Goal: Task Accomplishment & Management: Use online tool/utility

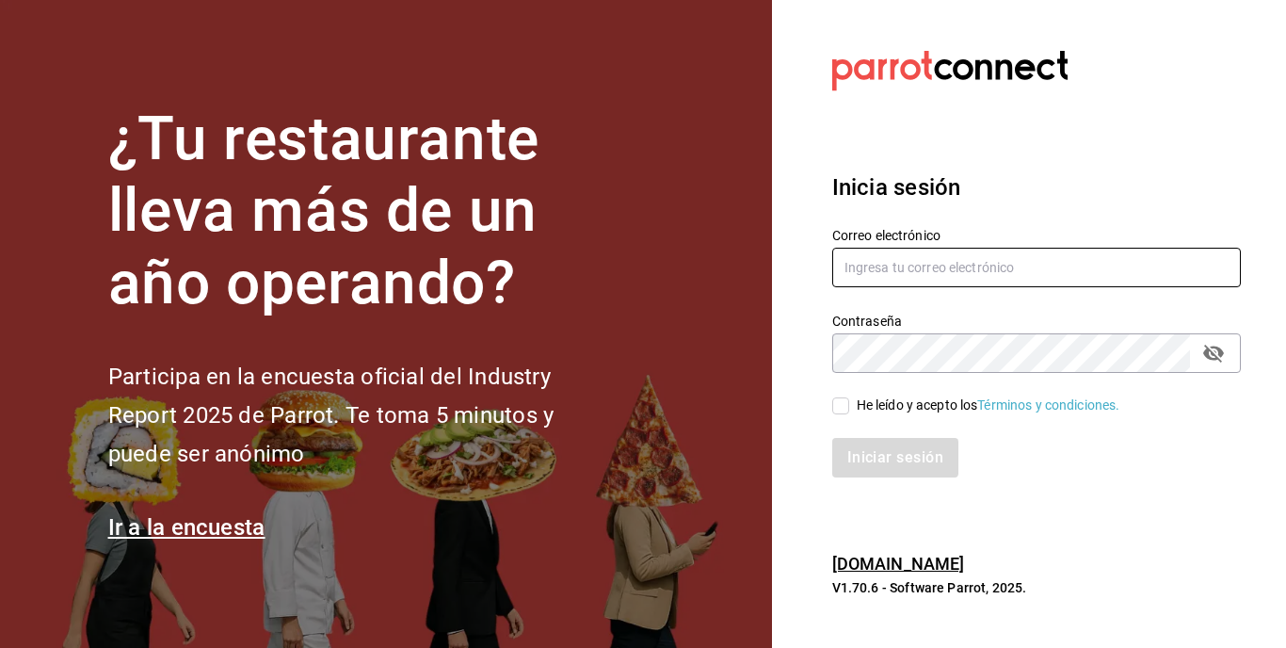
type input "[EMAIL_ADDRESS][DOMAIN_NAME]"
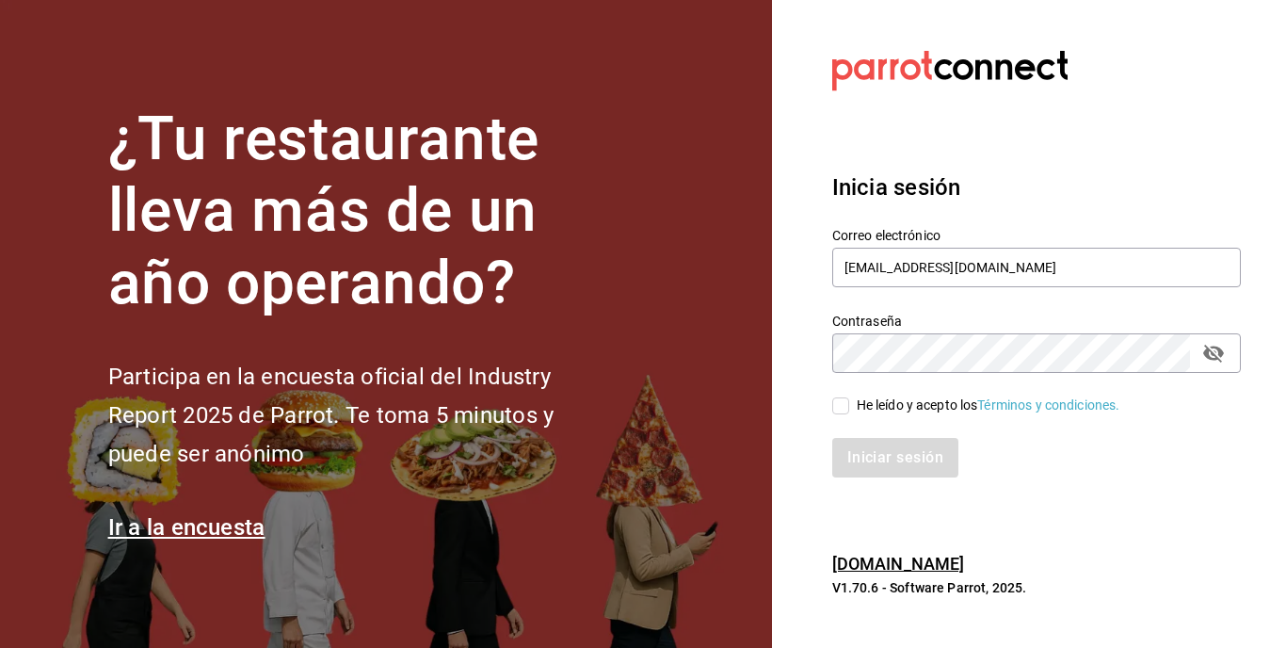
click at [851, 406] on span "He leído y acepto los Términos y condiciones." at bounding box center [984, 405] width 271 height 20
click at [849, 406] on input "He leído y acepto los Términos y condiciones." at bounding box center [840, 405] width 17 height 17
checkbox input "true"
click at [899, 461] on button "Iniciar sesión" at bounding box center [896, 458] width 128 height 40
click at [899, 461] on div "Iniciar sesión" at bounding box center [1036, 458] width 408 height 40
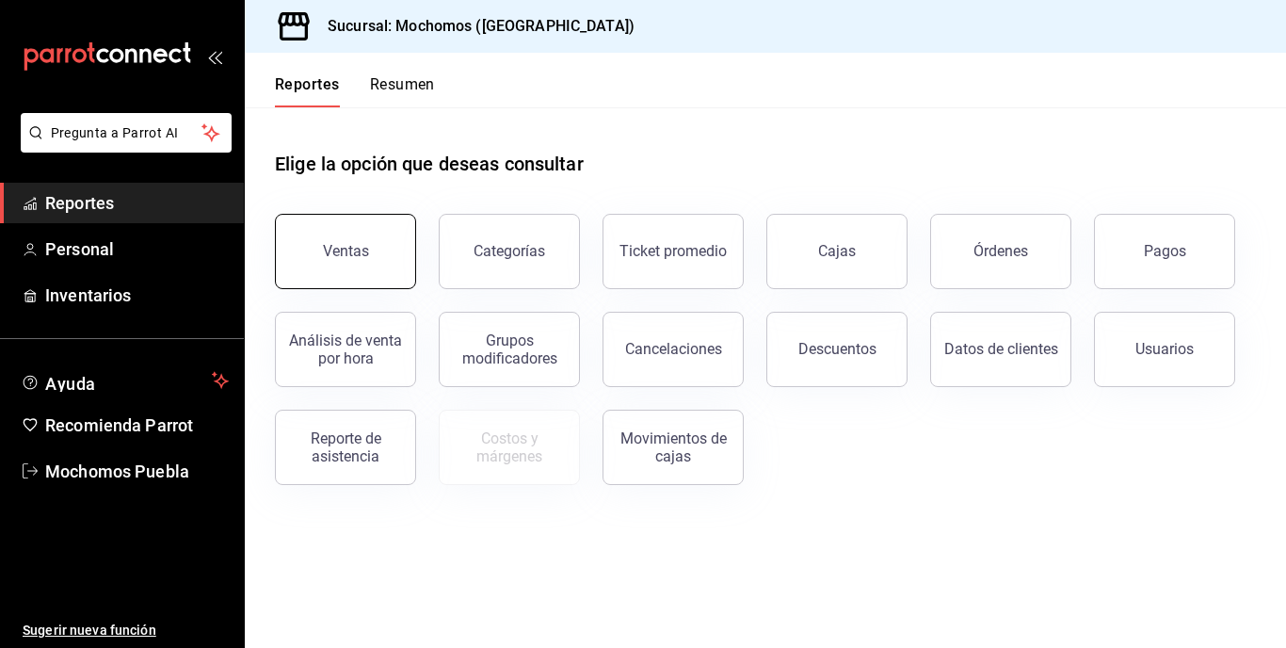
click at [376, 247] on button "Ventas" at bounding box center [345, 251] width 141 height 75
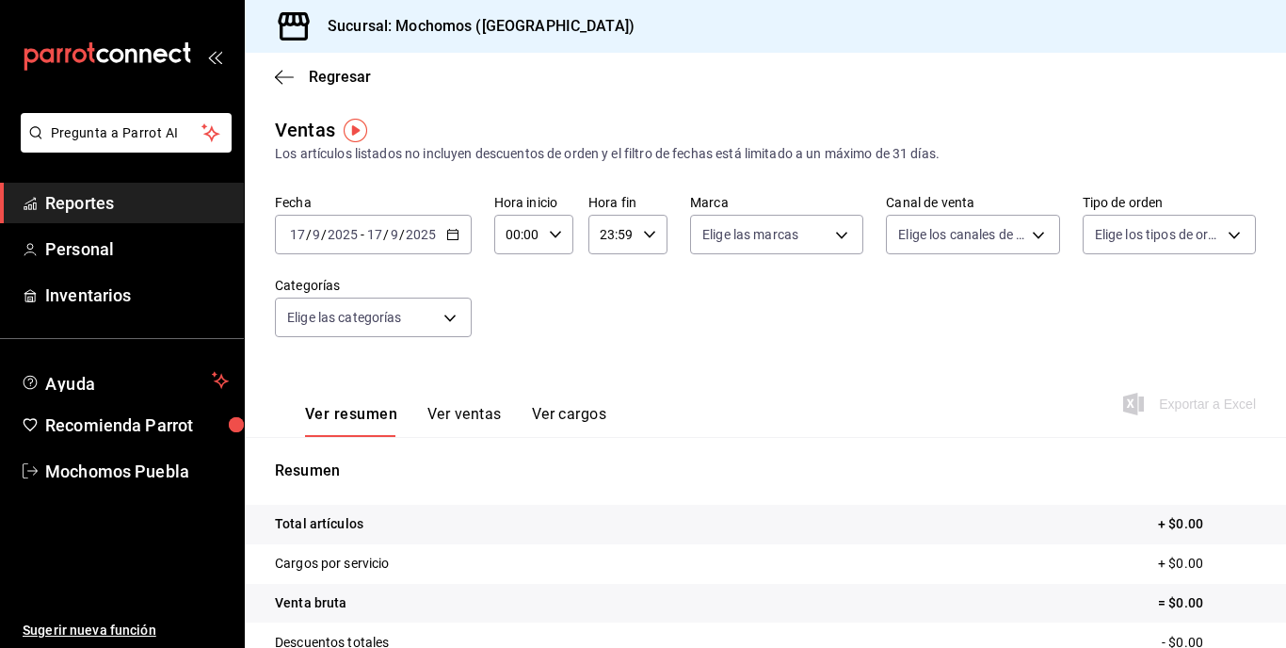
click at [445, 225] on div "2025-09-17 17 / 9 / 2025 - 2025-09-17 17 / 9 / 2025" at bounding box center [373, 235] width 197 height 40
click at [445, 226] on div "2025-09-17 17 / 9 / 2025 - 2025-09-17 17 / 9 / 2025" at bounding box center [373, 235] width 197 height 40
click at [425, 249] on div "2025-09-17 17 / 9 / 2025 - 2025-09-17 17 / 9 / 2025" at bounding box center [373, 235] width 197 height 40
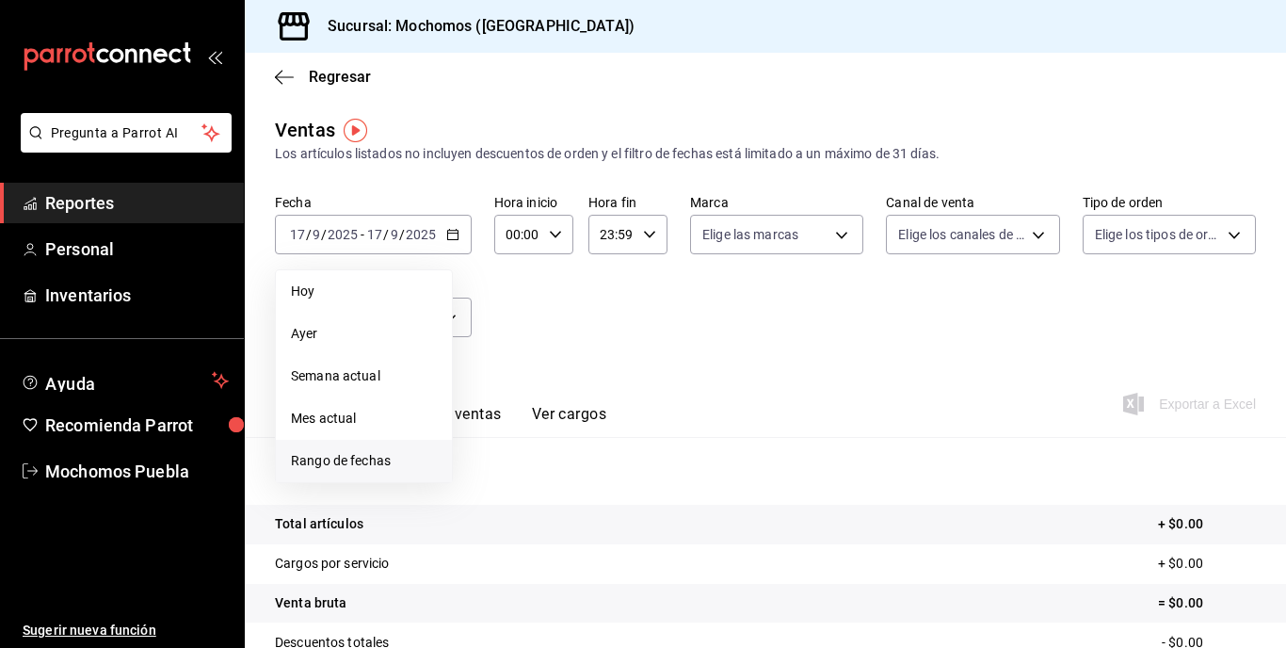
click at [395, 463] on span "Rango de fechas" at bounding box center [364, 461] width 146 height 20
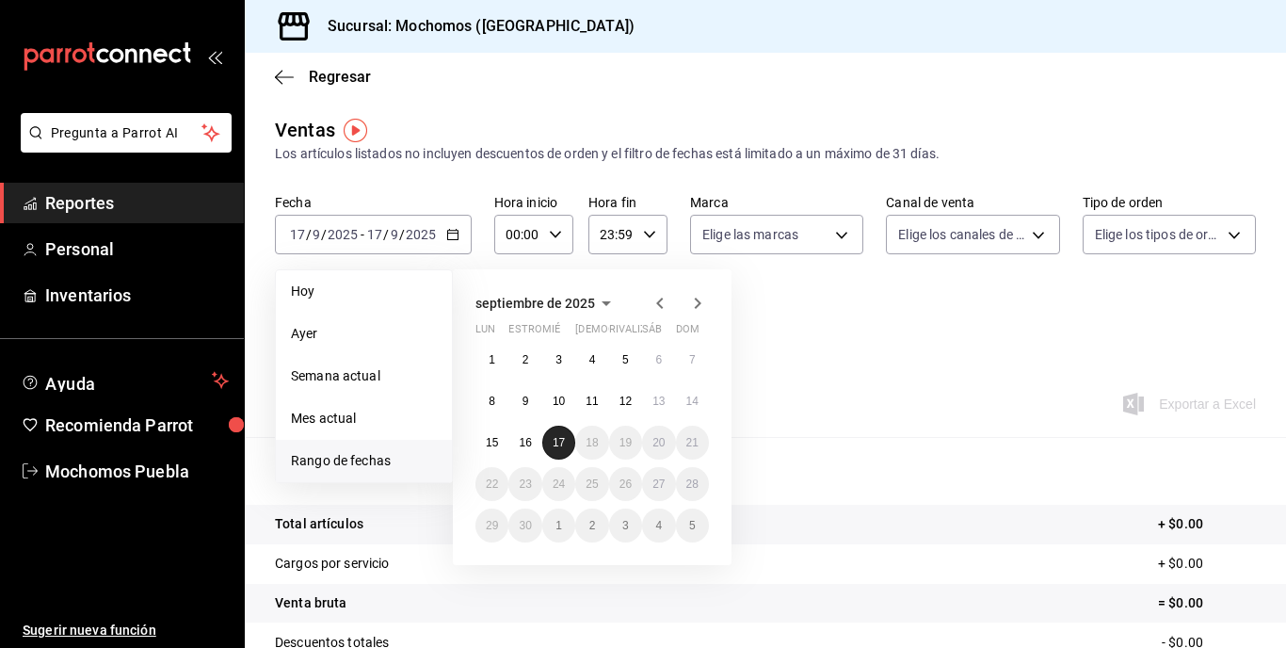
click at [568, 445] on button "17" at bounding box center [558, 442] width 33 height 34
click at [568, 445] on div "Resumen Total artículos + $0.00 Cargos por servicio + $0.00 Venta bruta = $0.00…" at bounding box center [765, 639] width 1041 height 405
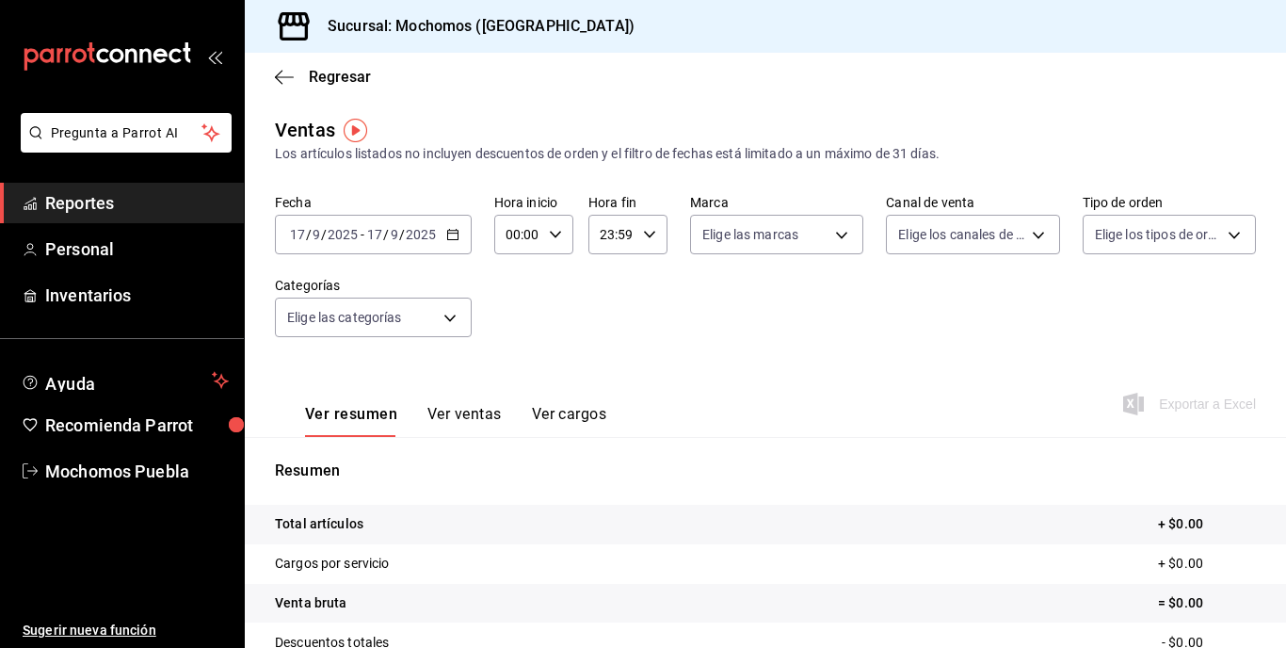
click at [427, 225] on div "2025-09-17 17 / 9 / 2025 - 2025-09-17 17 / 9 / 2025" at bounding box center [373, 235] width 197 height 40
click at [297, 235] on input "17" at bounding box center [297, 234] width 17 height 15
click at [448, 240] on \(Stroke\) "button" at bounding box center [452, 235] width 11 height 10
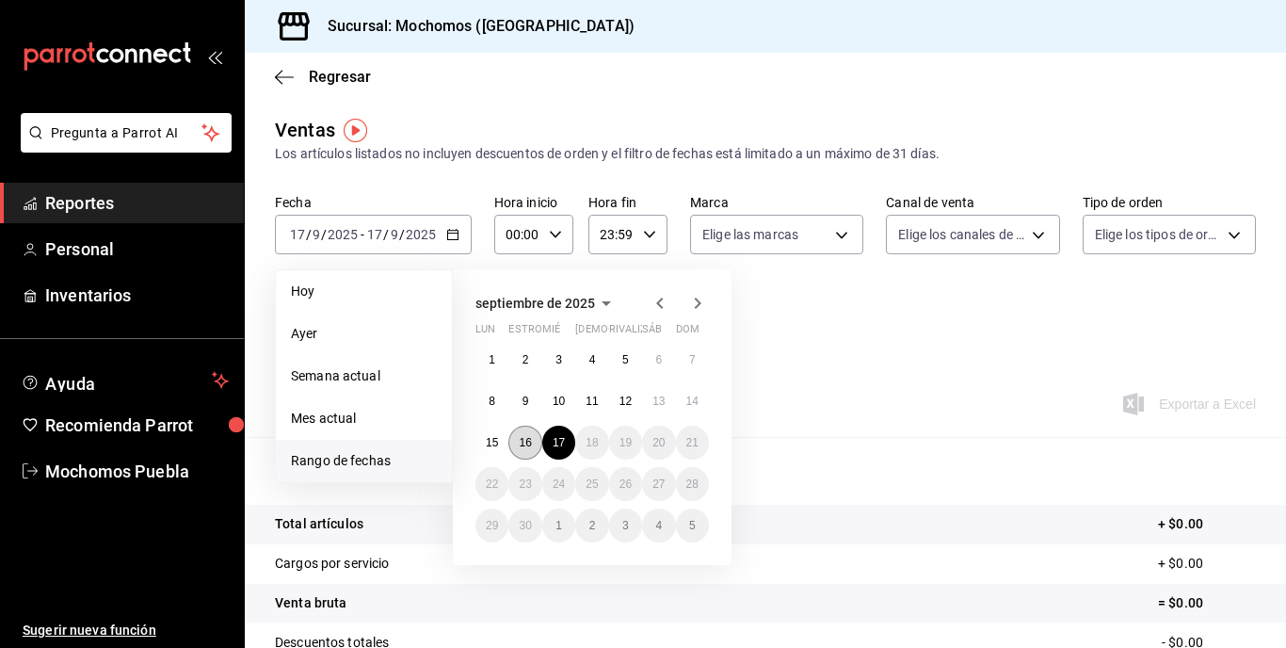
click at [540, 441] on button "16" at bounding box center [524, 442] width 33 height 34
click at [555, 445] on abbr "17" at bounding box center [558, 442] width 12 height 13
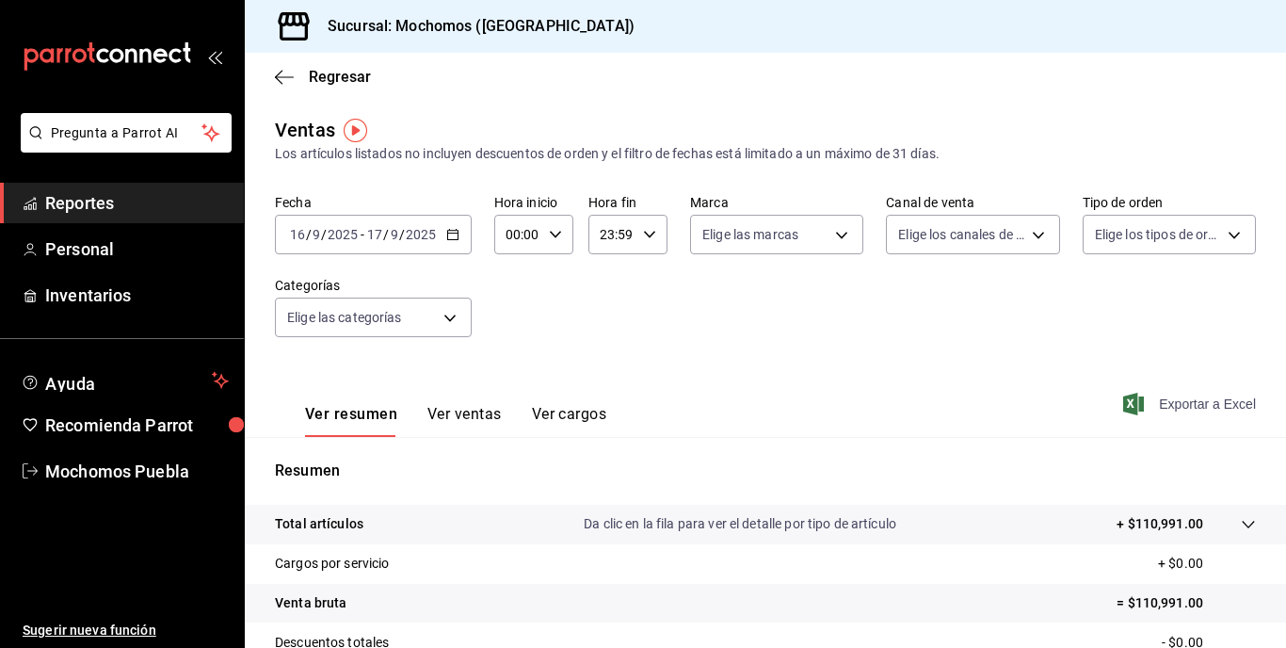
click at [1170, 402] on font "Exportar a Excel" at bounding box center [1207, 403] width 97 height 15
click at [612, 56] on div "Regresar" at bounding box center [765, 77] width 1041 height 48
